Goal: Communication & Community: Participate in discussion

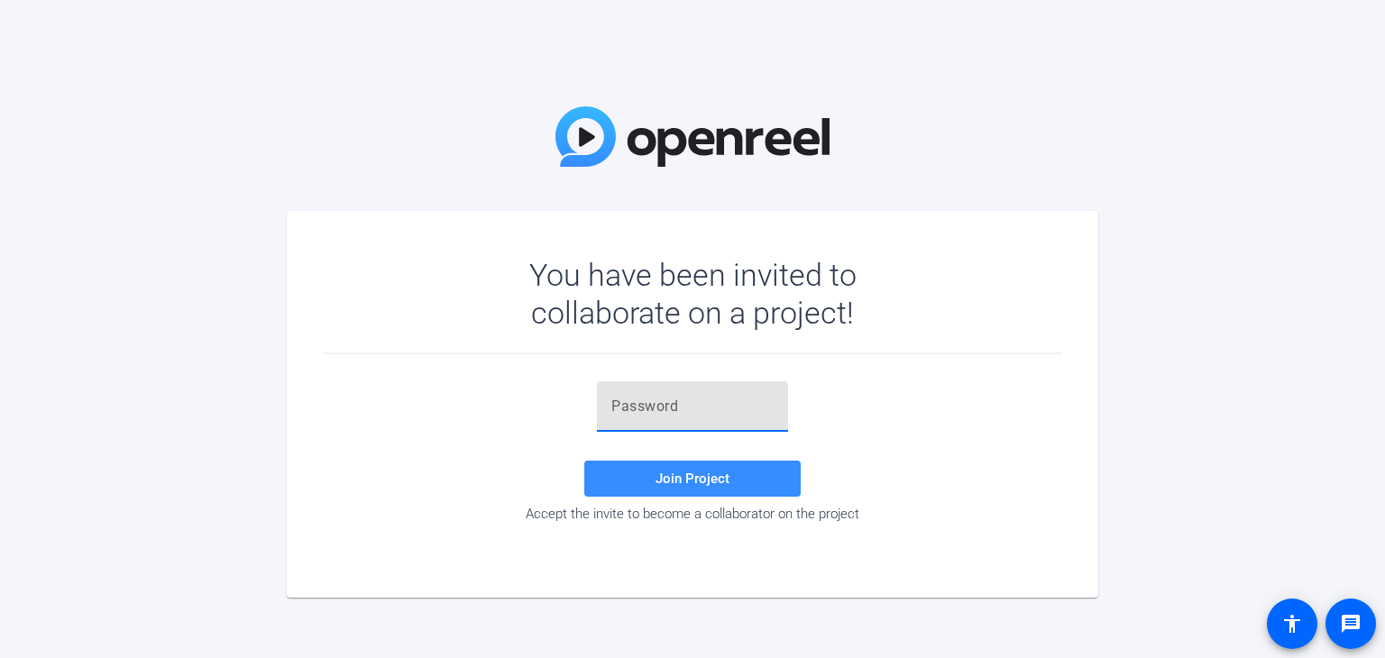
drag, startPoint x: 635, startPoint y: 397, endPoint x: 682, endPoint y: 384, distance: 48.5
click at [635, 397] on input "text" at bounding box center [692, 407] width 162 height 22
paste input "))Q!!("
type input "))Q!!("
click at [689, 479] on span "Join Project" at bounding box center [692, 479] width 74 height 16
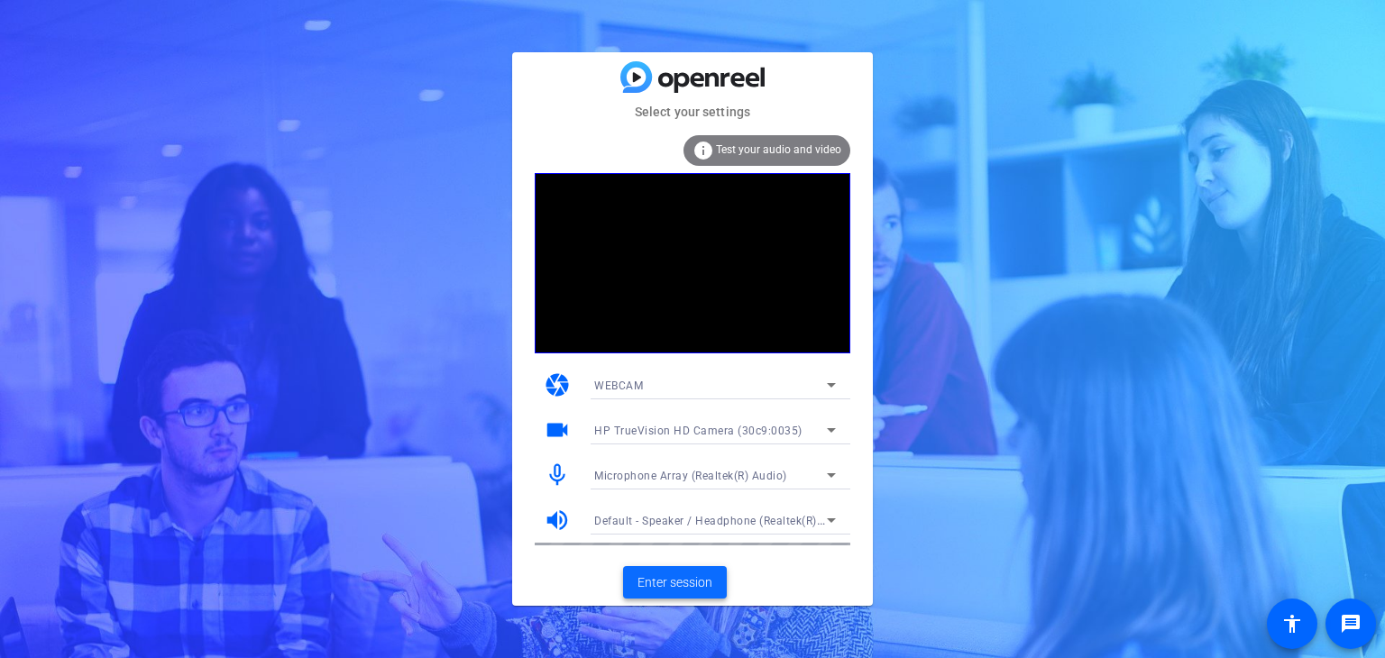
click at [701, 583] on span "Enter session" at bounding box center [674, 582] width 75 height 19
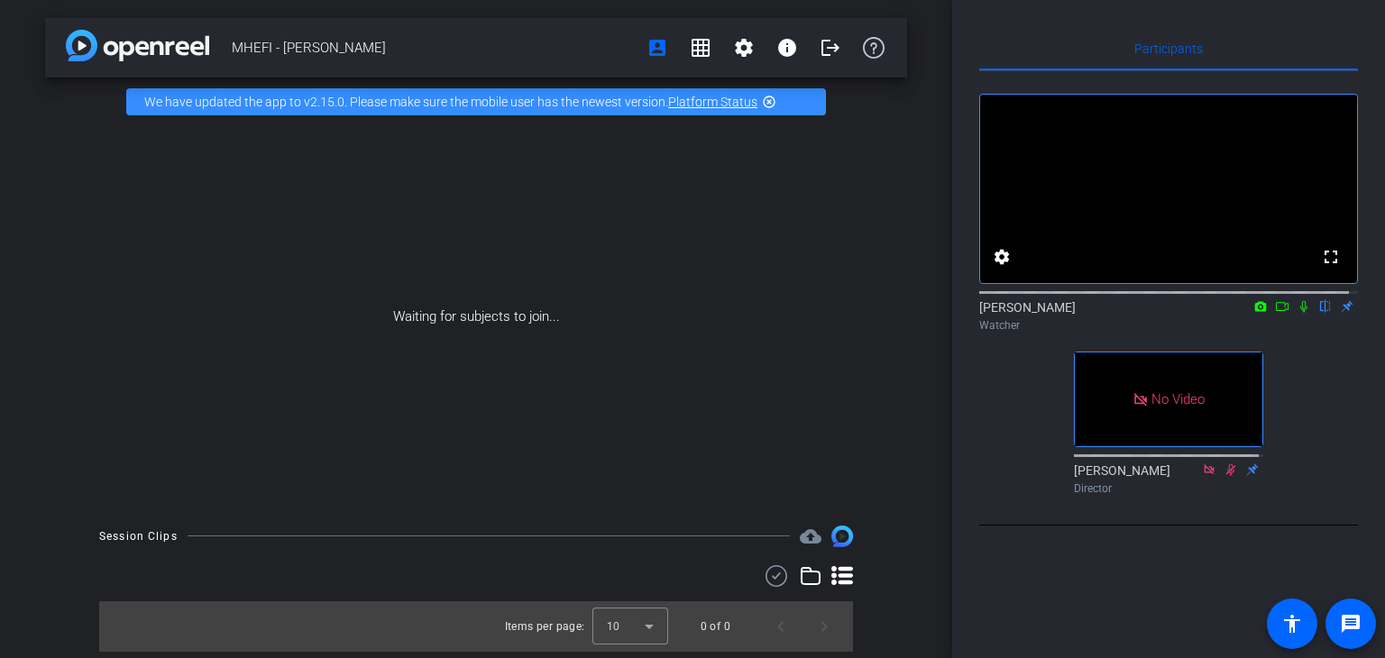
click at [1300, 313] on icon at bounding box center [1303, 307] width 7 height 12
click at [1275, 313] on icon at bounding box center [1282, 306] width 14 height 13
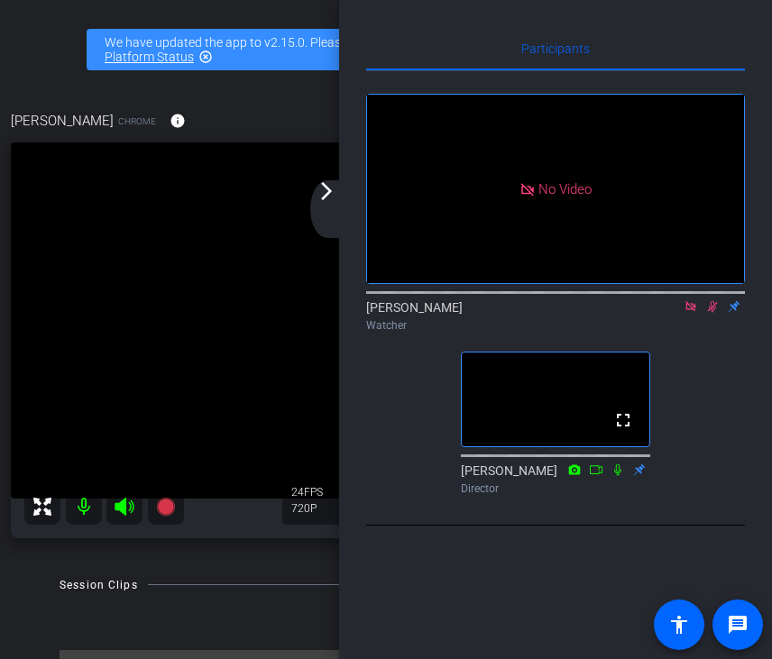
click at [689, 313] on icon at bounding box center [690, 306] width 14 height 13
click at [693, 313] on icon at bounding box center [690, 306] width 14 height 13
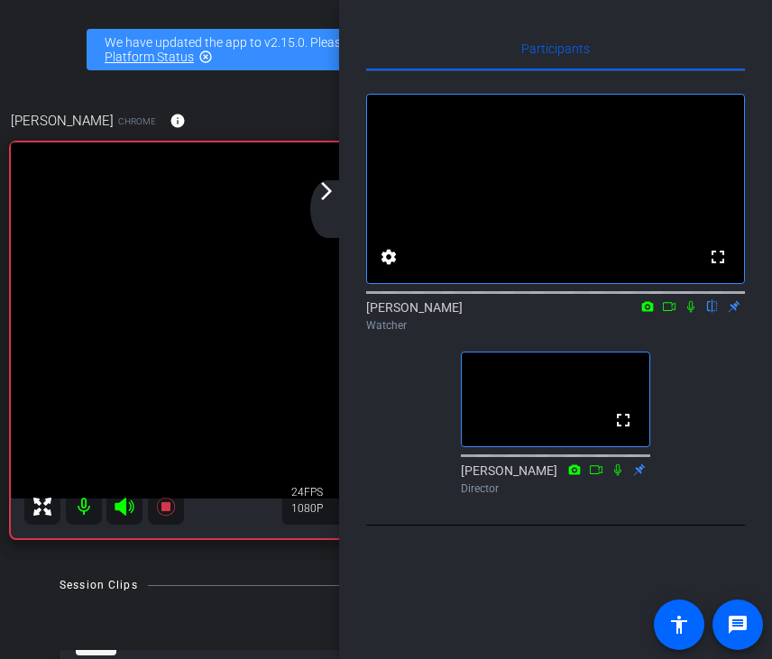
click at [689, 313] on icon at bounding box center [690, 306] width 14 height 13
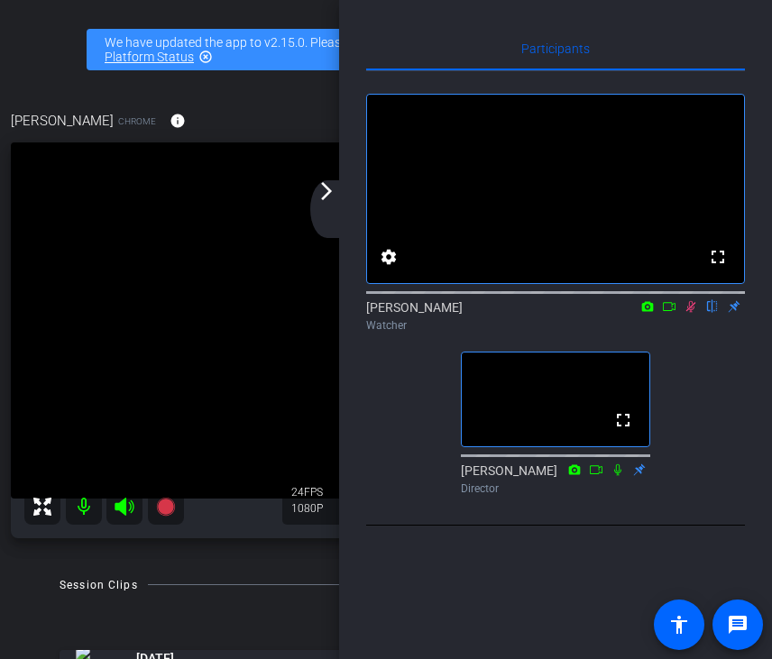
drag, startPoint x: 688, startPoint y: 335, endPoint x: 696, endPoint y: 383, distance: 48.5
click at [688, 313] on icon at bounding box center [690, 306] width 14 height 13
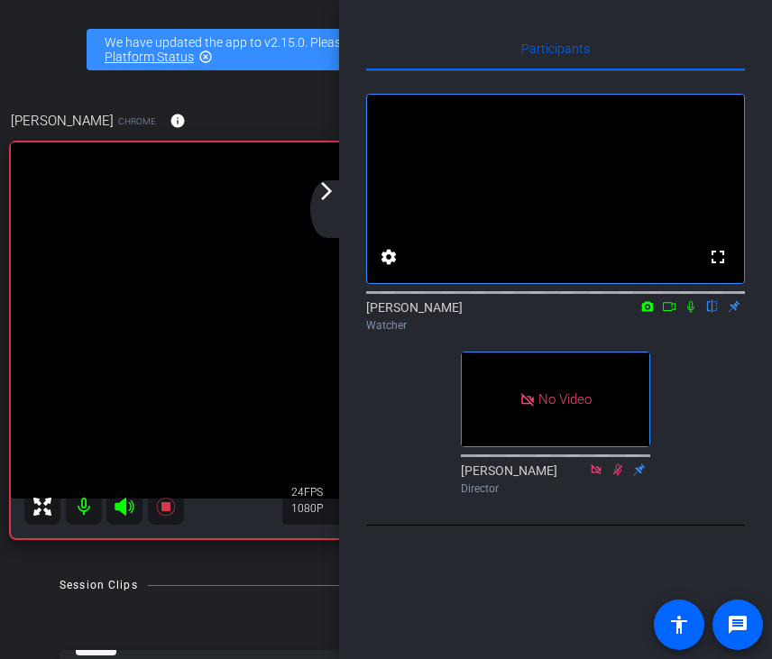
click at [696, 313] on icon at bounding box center [690, 306] width 14 height 13
click at [692, 313] on icon at bounding box center [690, 306] width 14 height 13
click at [694, 313] on icon at bounding box center [690, 306] width 14 height 13
click at [691, 313] on icon at bounding box center [690, 306] width 14 height 13
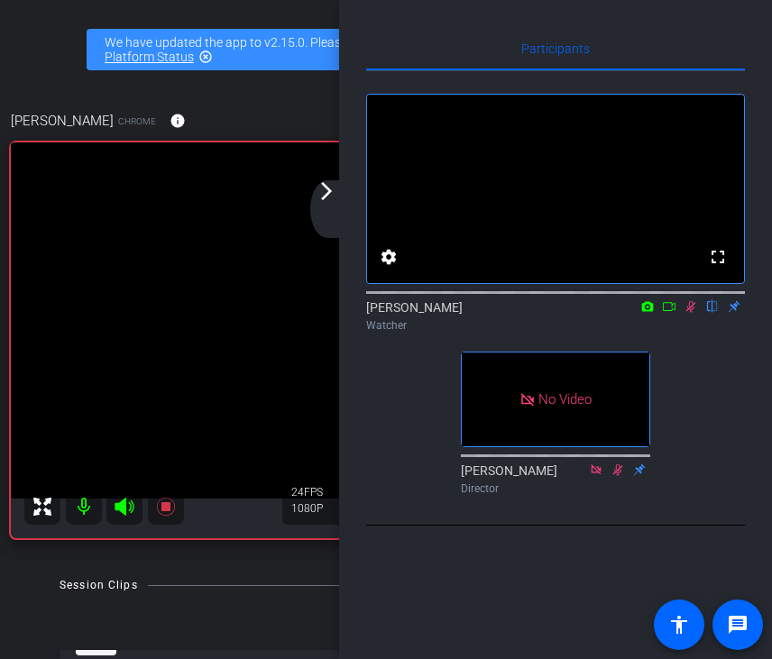
click at [691, 313] on icon at bounding box center [690, 306] width 14 height 13
click at [692, 313] on icon at bounding box center [690, 306] width 14 height 13
click at [691, 313] on icon at bounding box center [691, 307] width 10 height 12
click at [694, 313] on icon at bounding box center [690, 306] width 14 height 13
click at [690, 313] on icon at bounding box center [690, 306] width 14 height 13
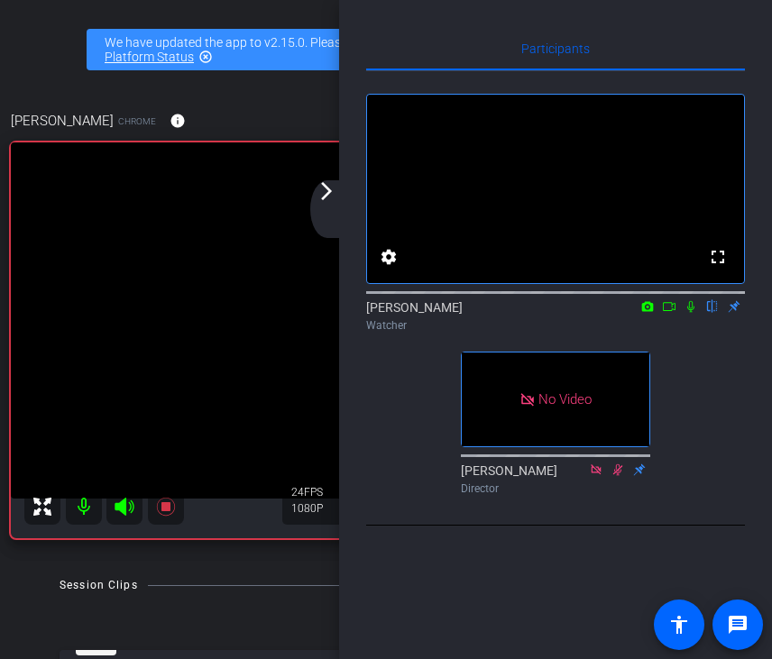
click at [688, 313] on icon at bounding box center [690, 307] width 7 height 12
click at [690, 313] on icon at bounding box center [690, 306] width 14 height 13
click at [685, 313] on icon at bounding box center [690, 306] width 14 height 13
click at [687, 313] on icon at bounding box center [690, 306] width 14 height 13
click at [692, 313] on icon at bounding box center [690, 306] width 14 height 13
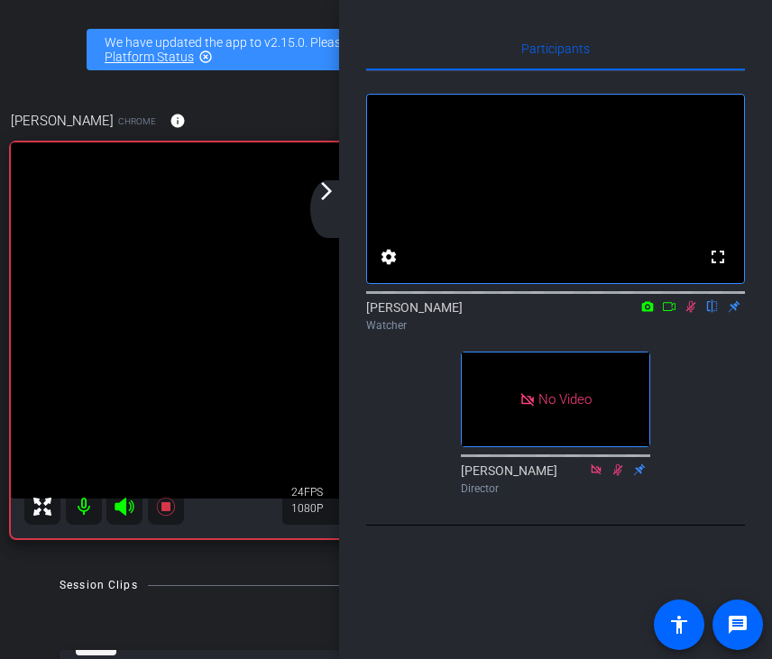
click at [686, 313] on icon at bounding box center [690, 306] width 14 height 13
click at [691, 313] on icon at bounding box center [690, 306] width 14 height 13
click at [694, 313] on icon at bounding box center [690, 306] width 14 height 13
click at [691, 313] on icon at bounding box center [690, 307] width 7 height 12
click at [690, 313] on icon at bounding box center [690, 306] width 14 height 13
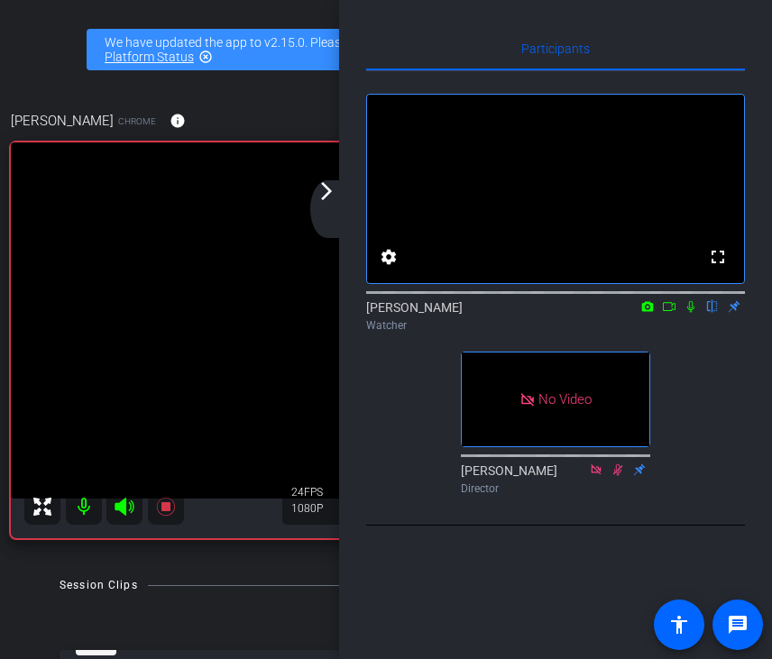
click at [695, 313] on icon at bounding box center [690, 306] width 14 height 13
click at [691, 313] on icon at bounding box center [691, 307] width 10 height 12
click at [690, 313] on icon at bounding box center [690, 307] width 7 height 12
click at [687, 313] on icon at bounding box center [691, 307] width 10 height 12
click at [692, 334] on div "[PERSON_NAME] flip Watcher" at bounding box center [555, 315] width 379 height 35
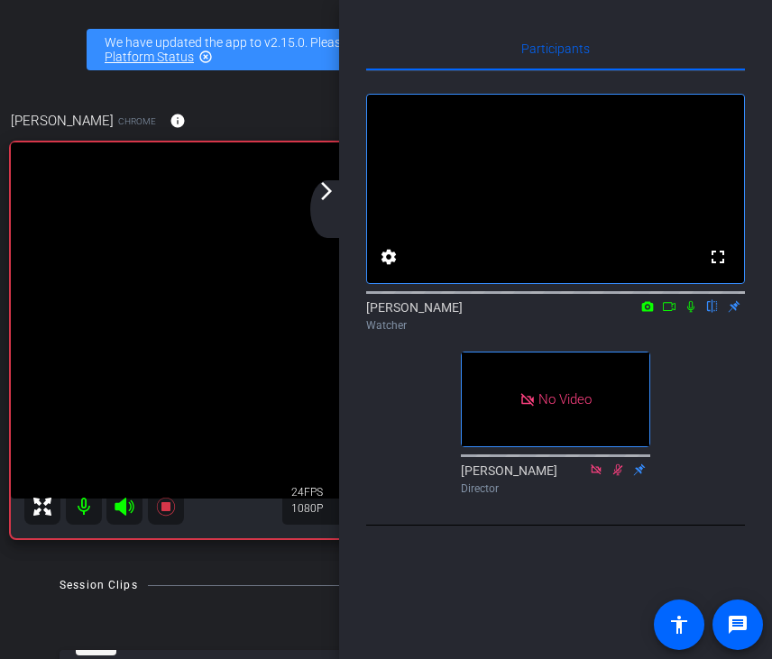
click at [691, 313] on icon at bounding box center [690, 306] width 14 height 13
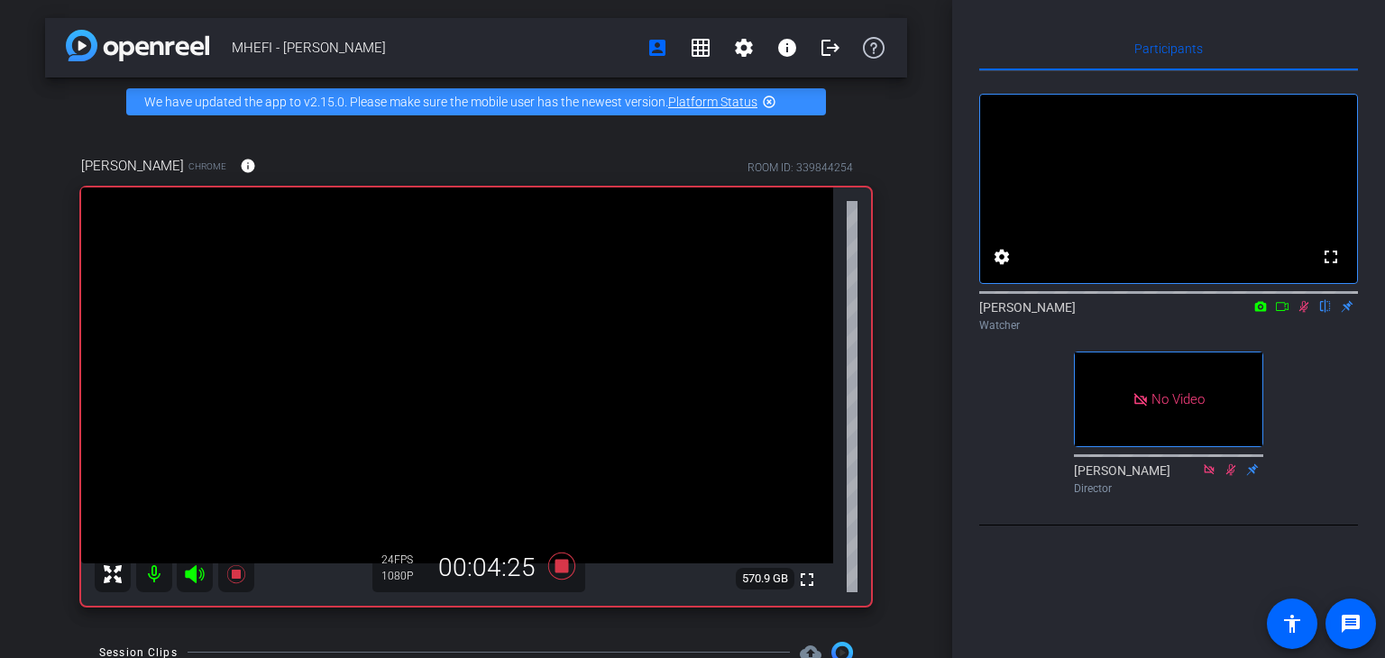
click at [1305, 313] on icon at bounding box center [1303, 306] width 14 height 13
